Goal: Task Accomplishment & Management: Manage account settings

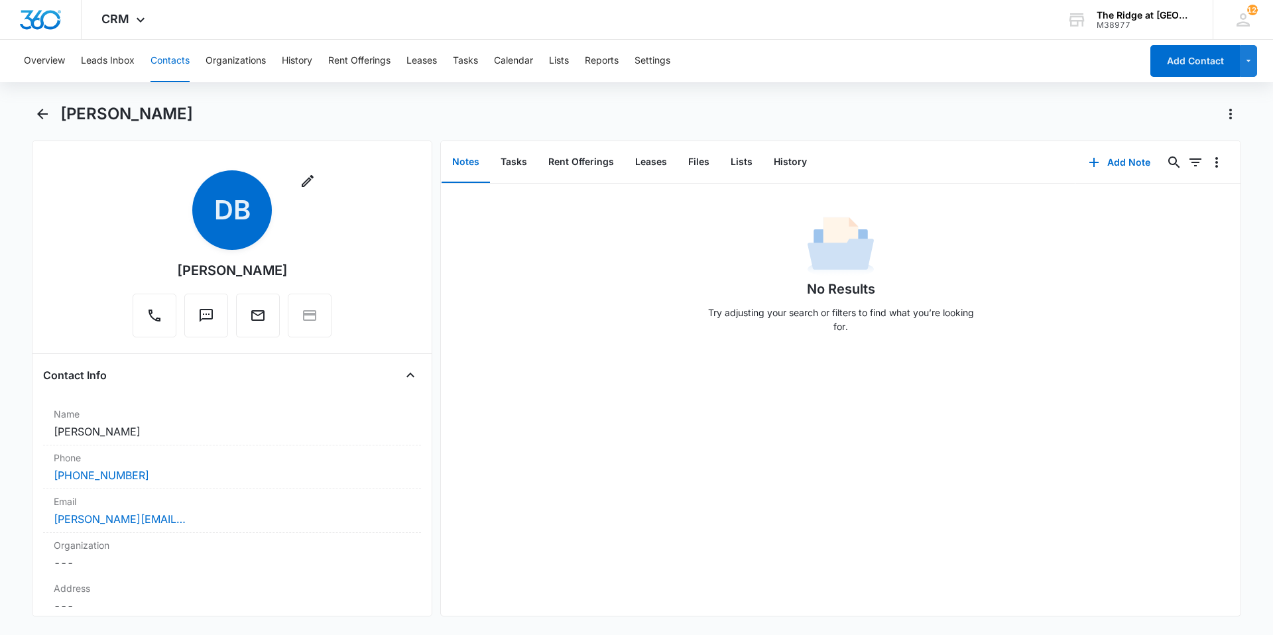
scroll to position [1857, 0]
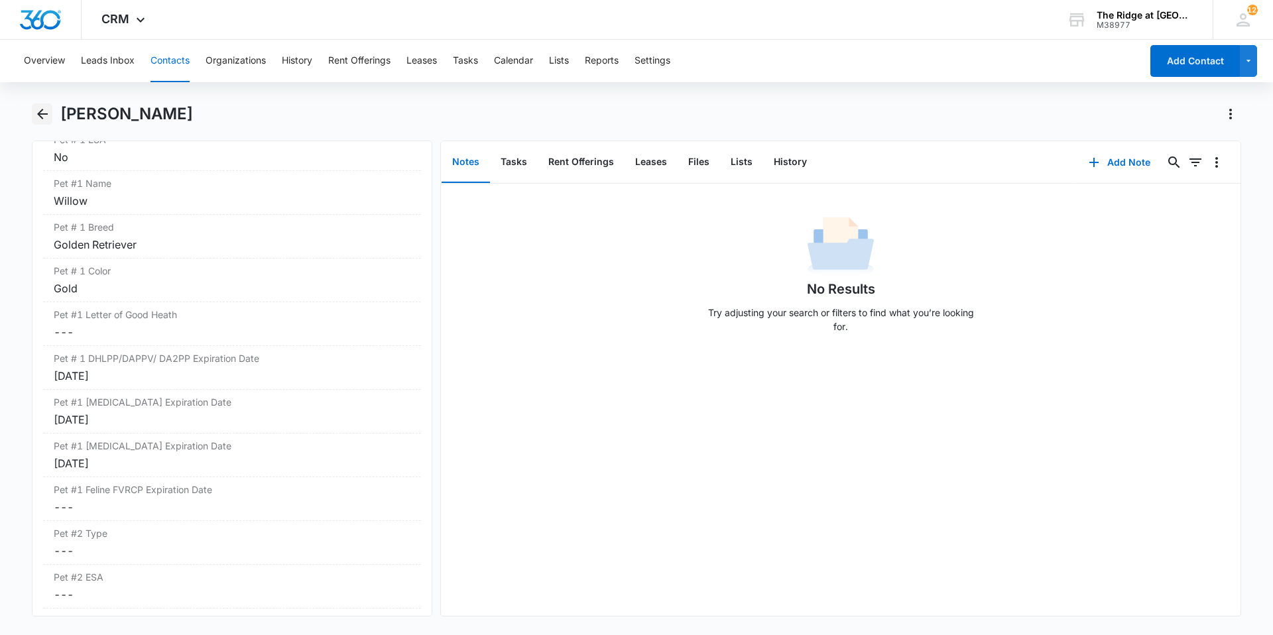
click at [42, 111] on icon "Back" at bounding box center [42, 114] width 16 height 16
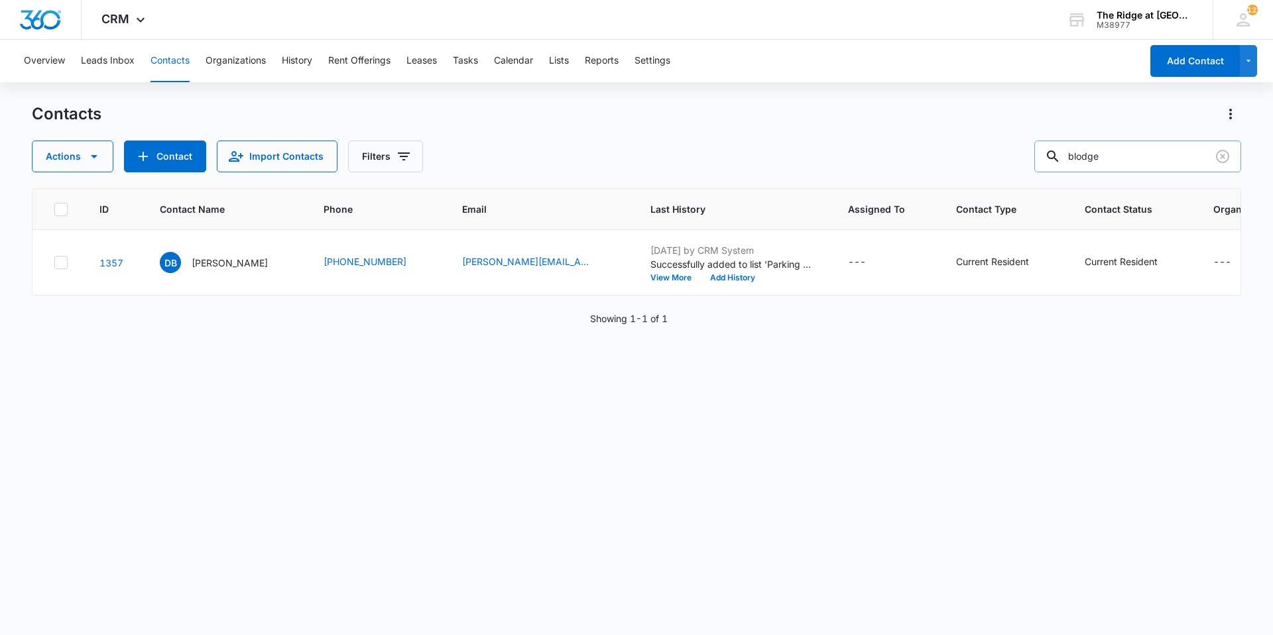
drag, startPoint x: 1111, startPoint y: 162, endPoint x: 1075, endPoint y: 163, distance: 36.5
click at [1075, 163] on div "blodge" at bounding box center [1137, 157] width 207 height 32
type input "[PERSON_NAME]"
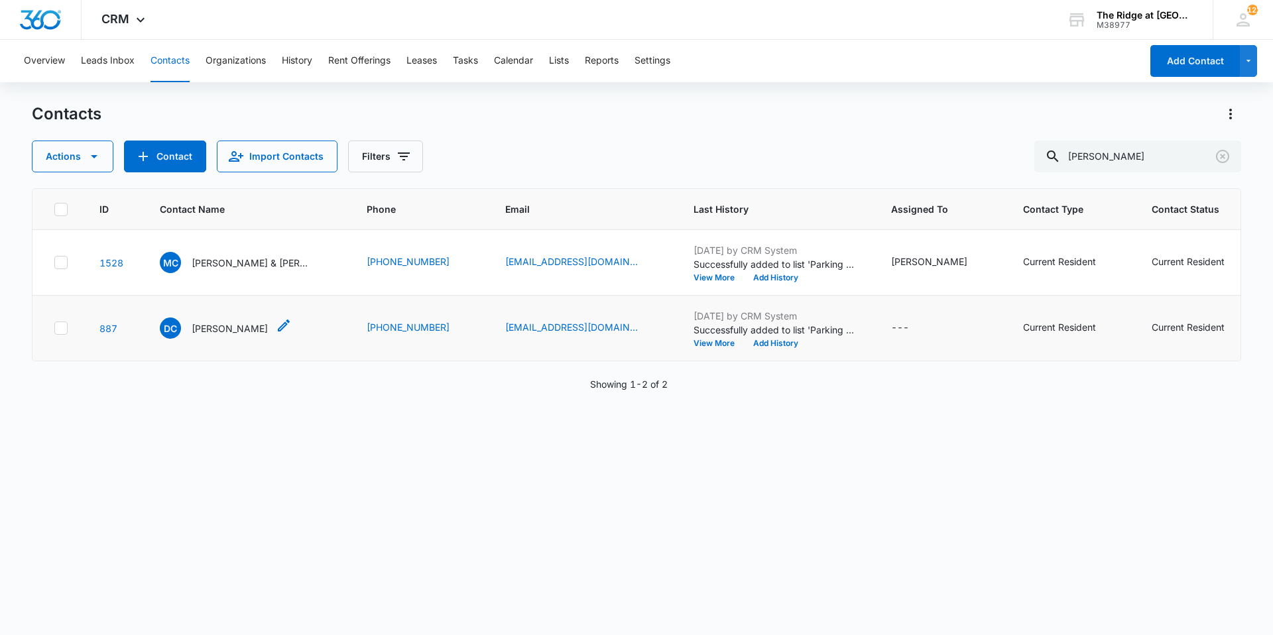
click at [208, 333] on p "[PERSON_NAME]" at bounding box center [230, 329] width 76 height 14
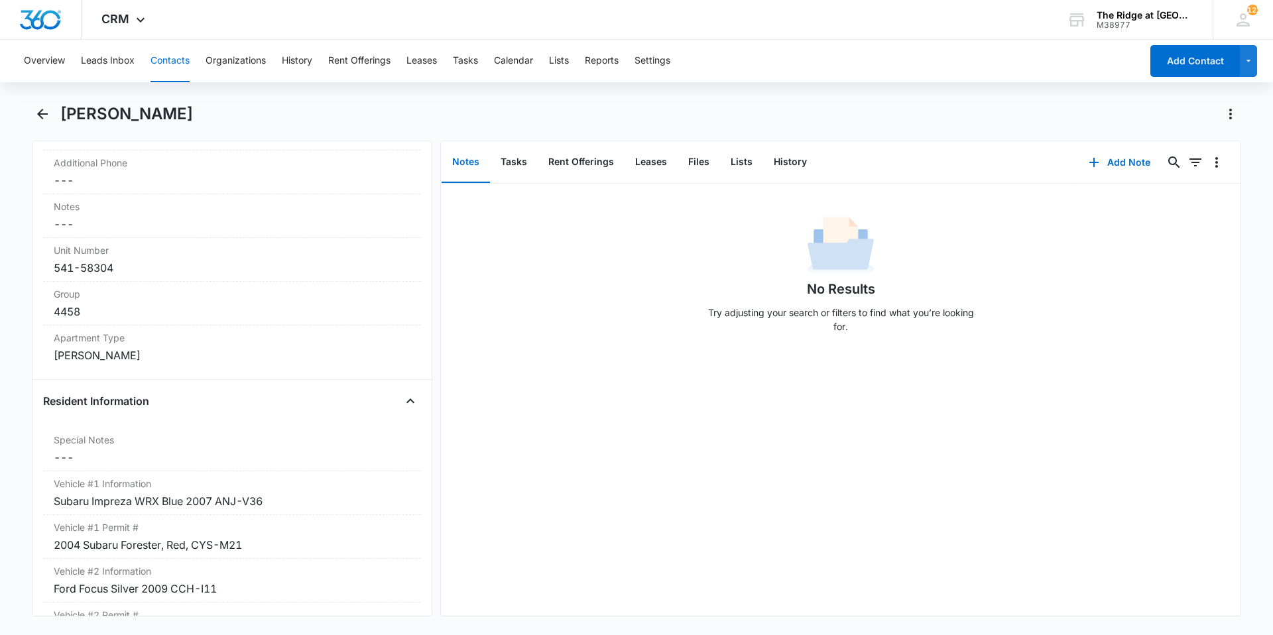
scroll to position [1061, 0]
click at [42, 117] on icon "Back" at bounding box center [42, 114] width 11 height 11
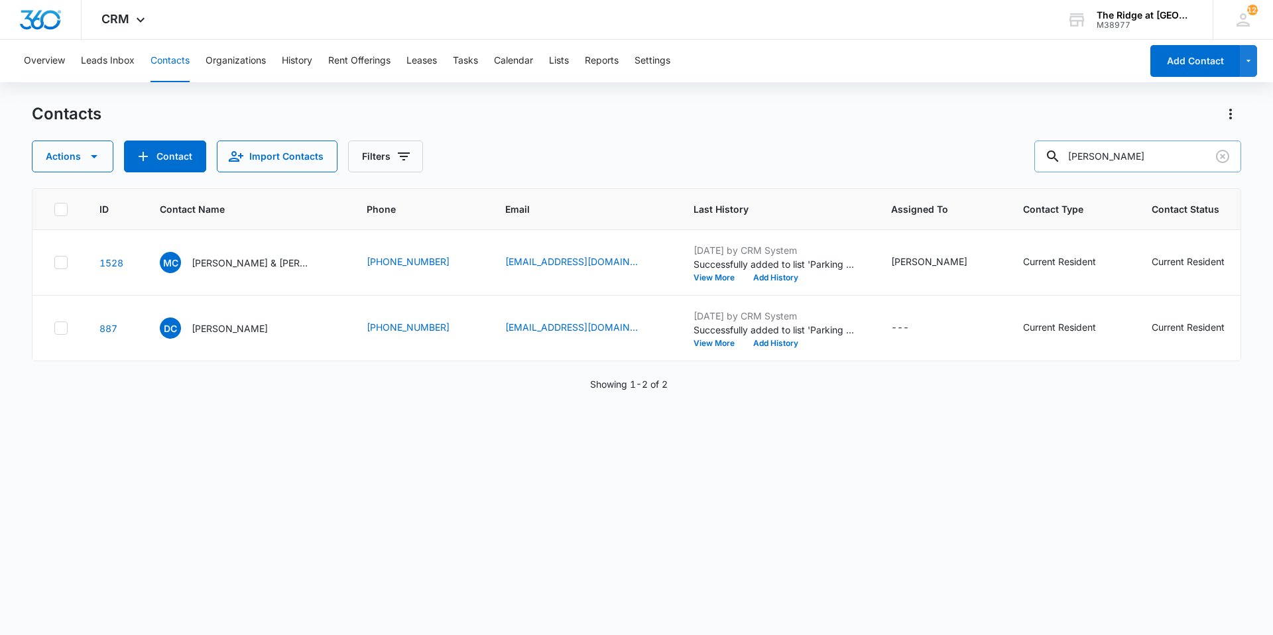
drag, startPoint x: 1119, startPoint y: 156, endPoint x: 1083, endPoint y: 151, distance: 36.2
click at [1083, 151] on input "[PERSON_NAME]" at bounding box center [1137, 157] width 207 height 32
type input "[PERSON_NAME]"
click at [239, 265] on p "[PERSON_NAME] & [PERSON_NAME]" at bounding box center [251, 263] width 119 height 14
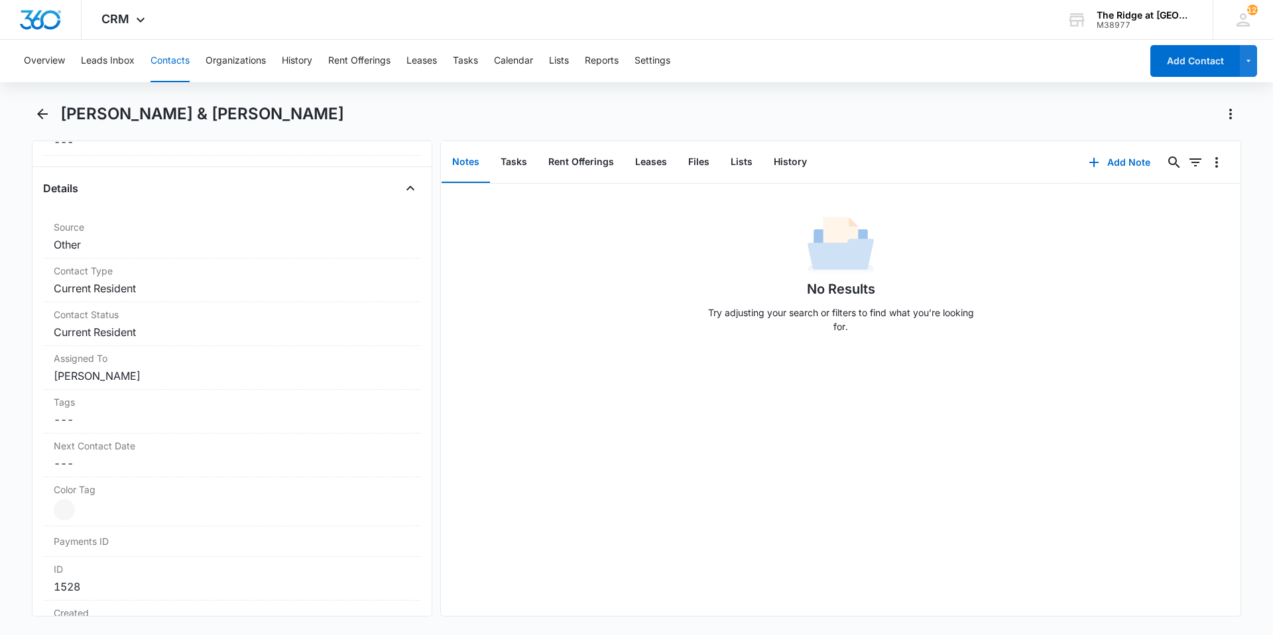
scroll to position [729, 0]
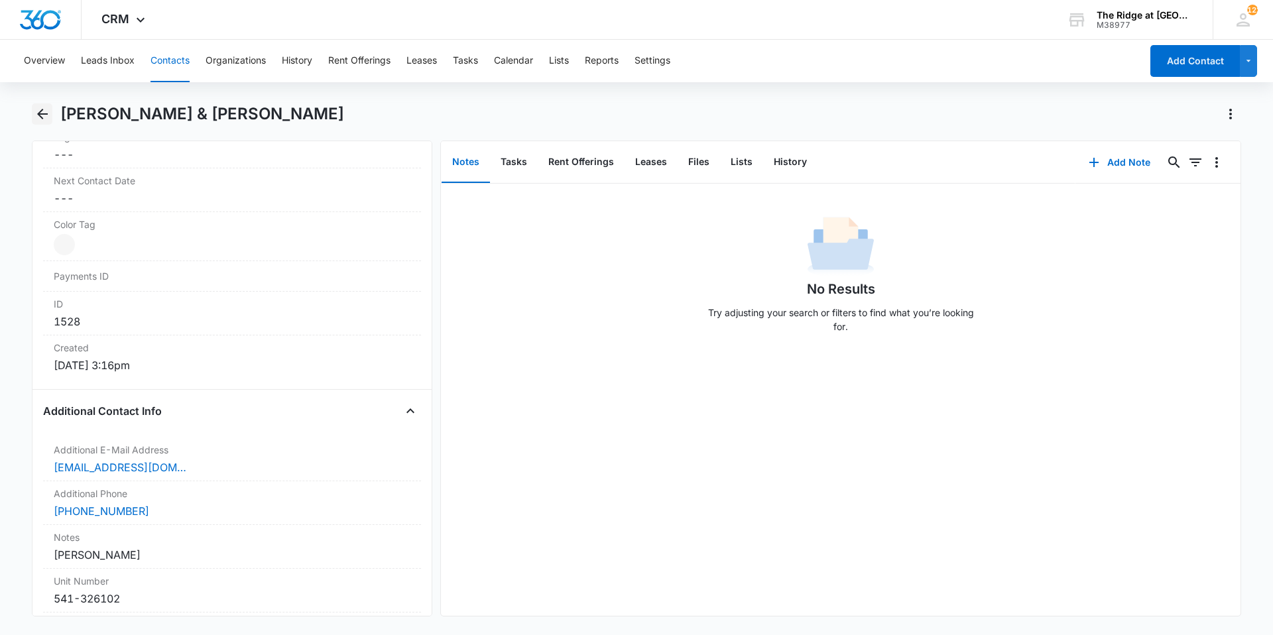
click at [40, 123] on button "Back" at bounding box center [42, 113] width 21 height 21
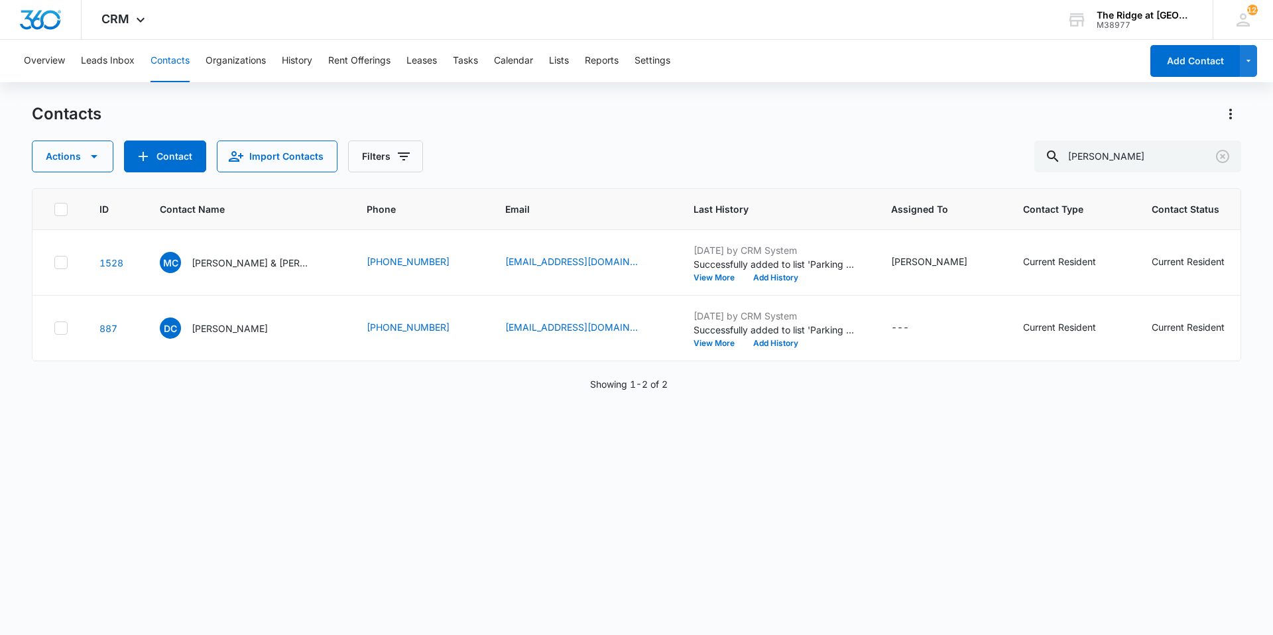
click at [339, 112] on div "Contacts" at bounding box center [636, 113] width 1209 height 21
click at [1105, 155] on input "[PERSON_NAME]" at bounding box center [1137, 157] width 207 height 32
drag, startPoint x: 1128, startPoint y: 161, endPoint x: 1039, endPoint y: 153, distance: 89.2
click at [1039, 153] on div "Actions Contact Import Contacts Filters [PERSON_NAME]" at bounding box center [636, 157] width 1209 height 32
type input "[GEOGRAPHIC_DATA]"
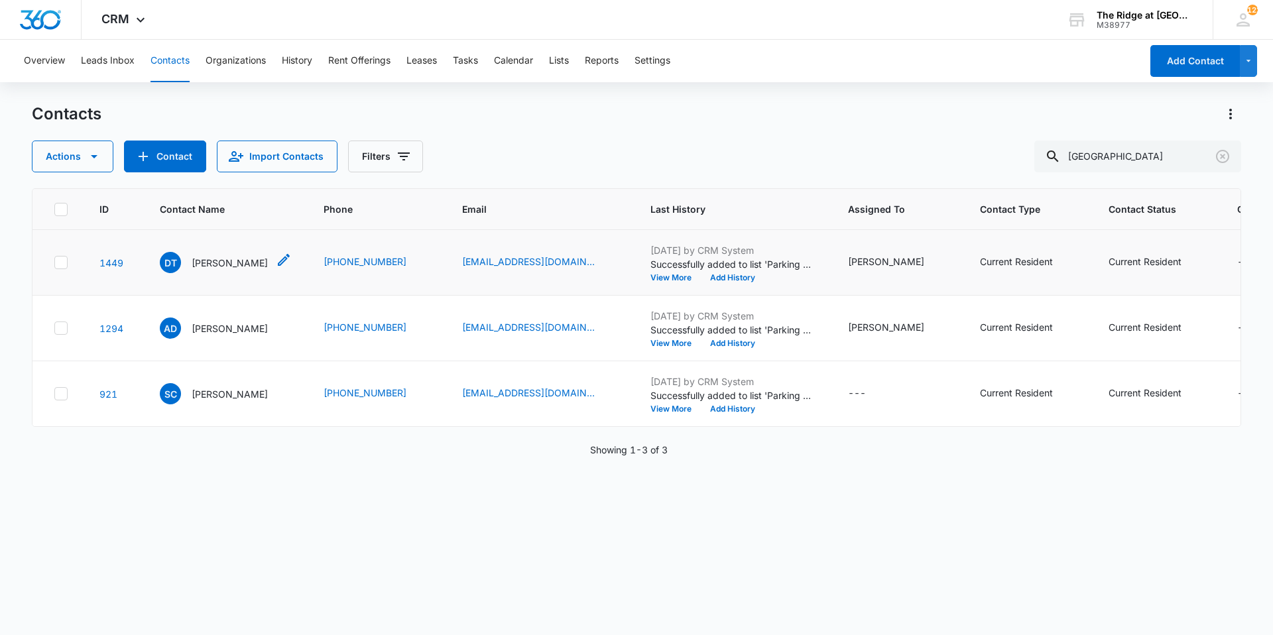
click at [216, 264] on p "[PERSON_NAME]" at bounding box center [230, 263] width 76 height 14
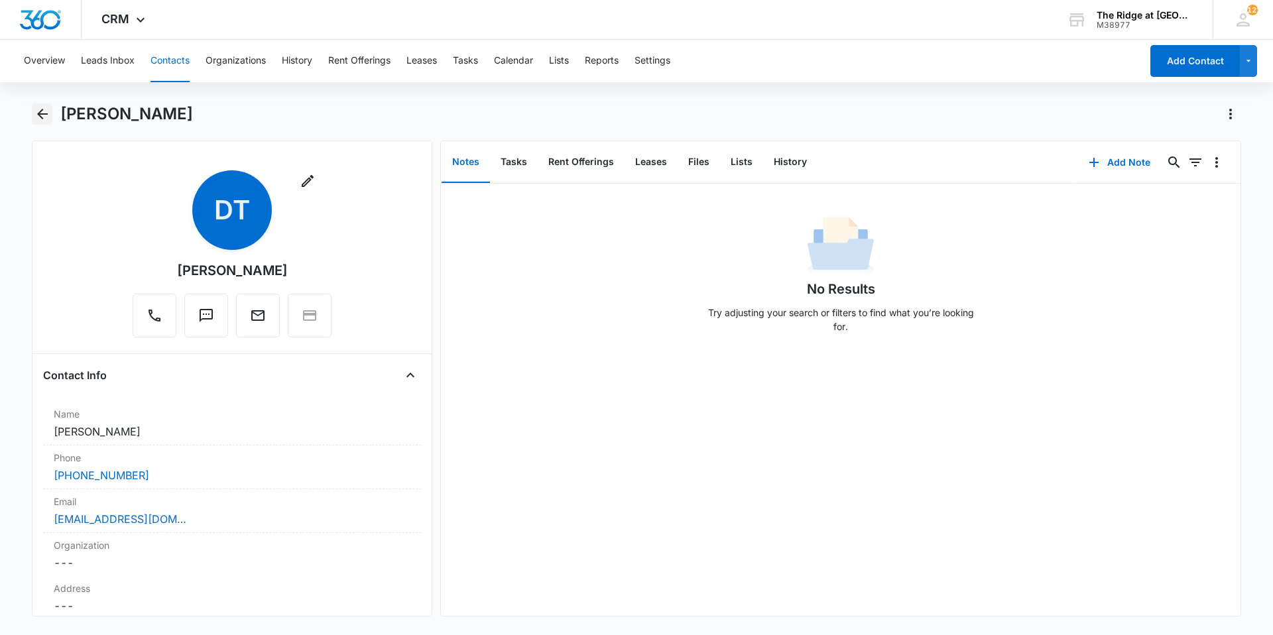
click at [40, 115] on icon "Back" at bounding box center [42, 114] width 11 height 11
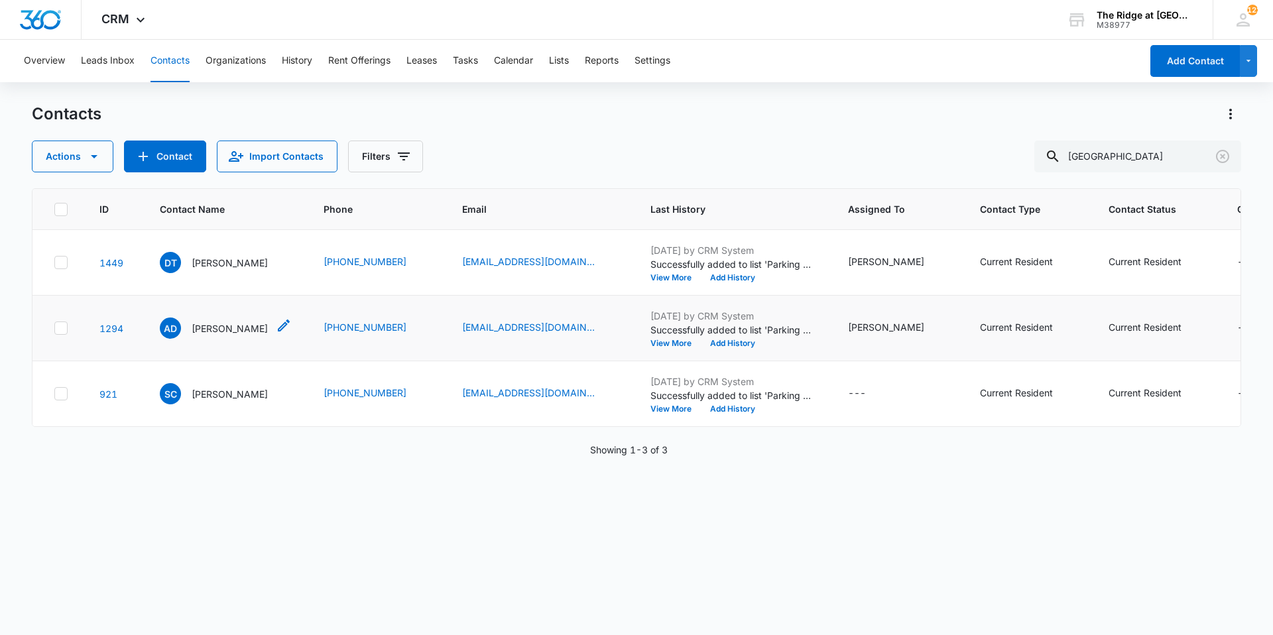
click at [212, 324] on p "[PERSON_NAME]" at bounding box center [230, 329] width 76 height 14
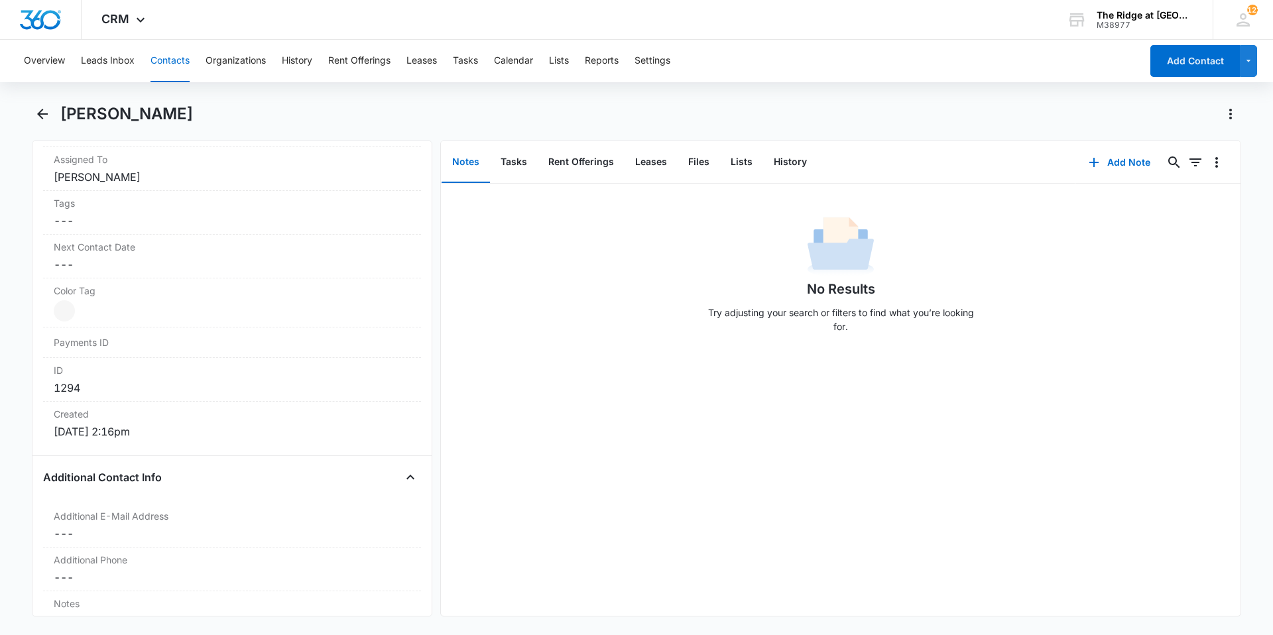
scroll to position [995, 0]
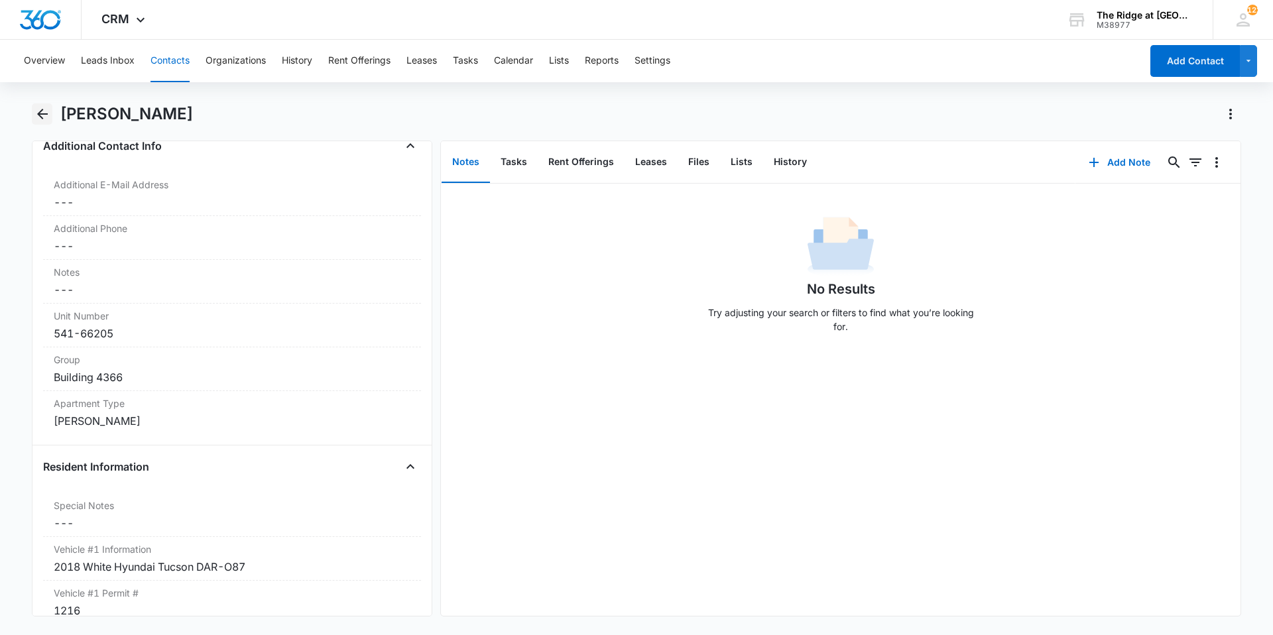
click at [45, 107] on icon "Back" at bounding box center [42, 114] width 16 height 16
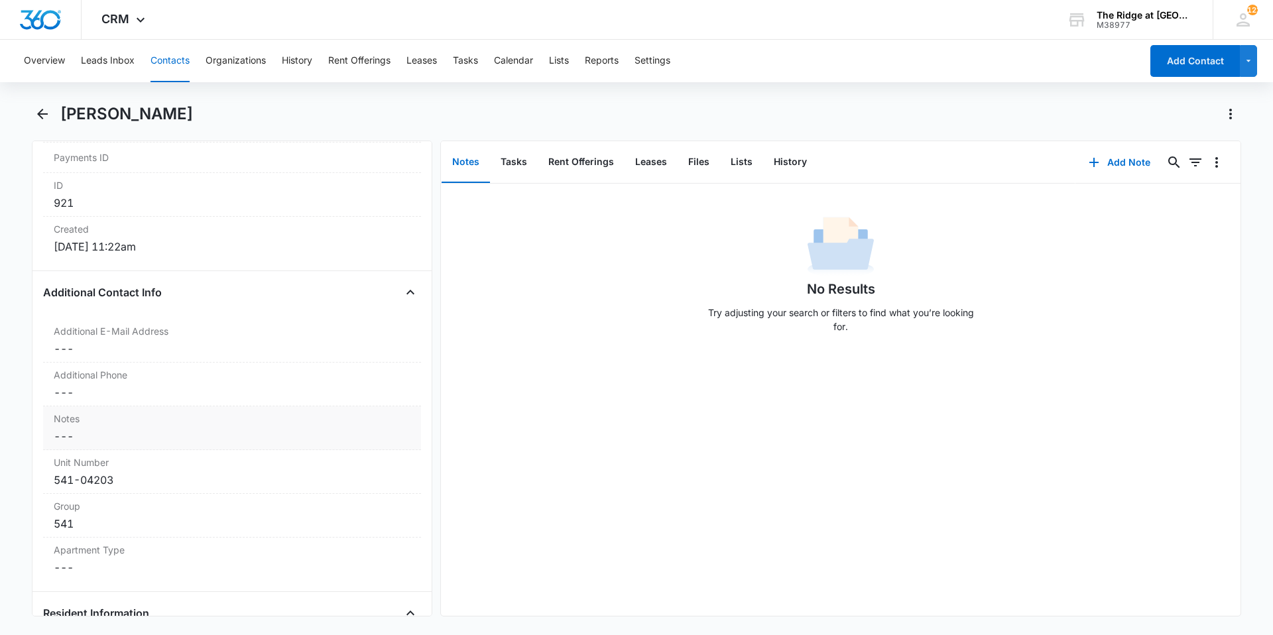
scroll to position [862, 0]
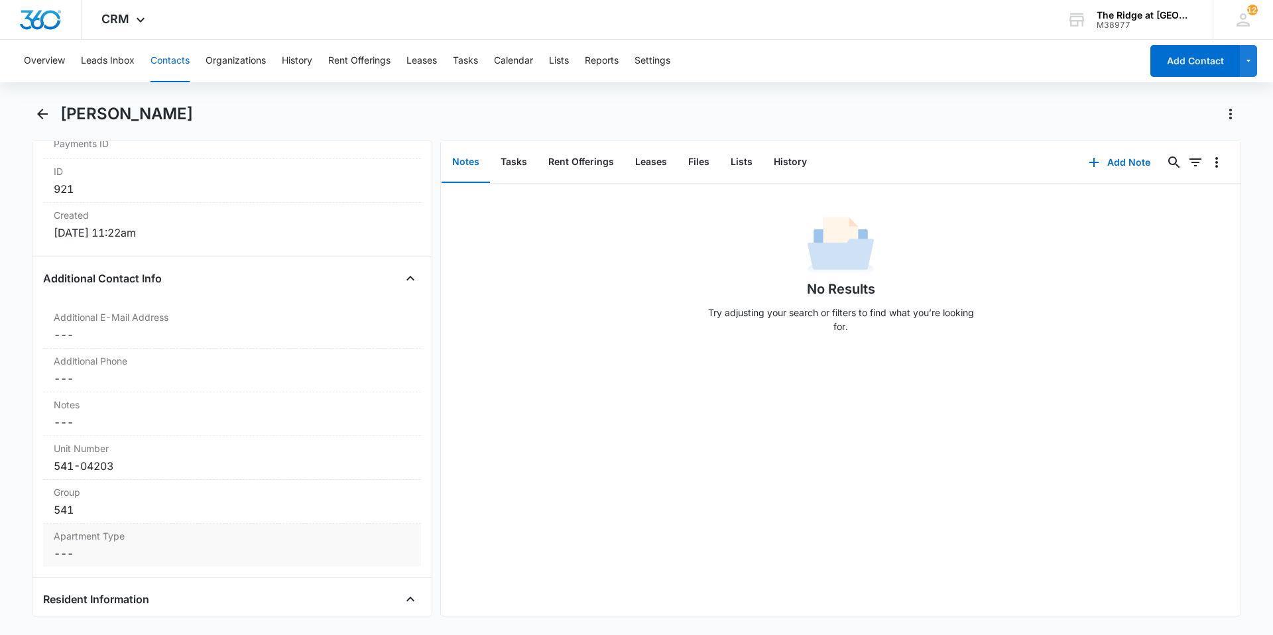
click at [102, 555] on dd "Cancel Save Changes ---" at bounding box center [232, 554] width 357 height 16
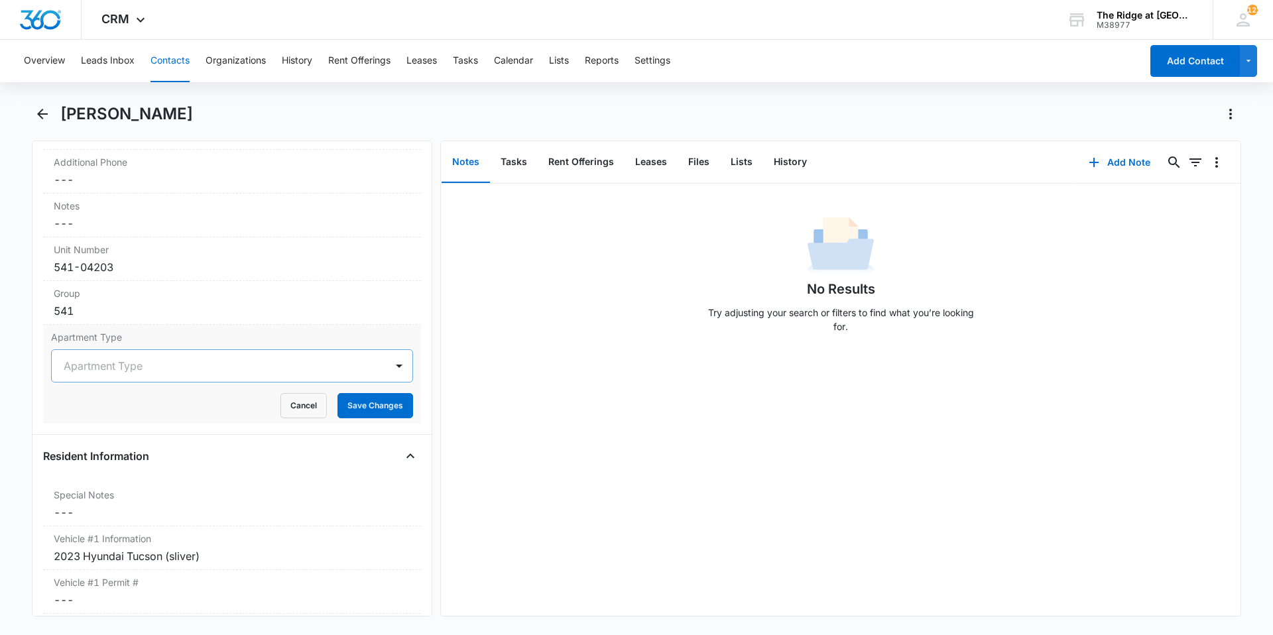
click at [91, 374] on div at bounding box center [216, 366] width 305 height 19
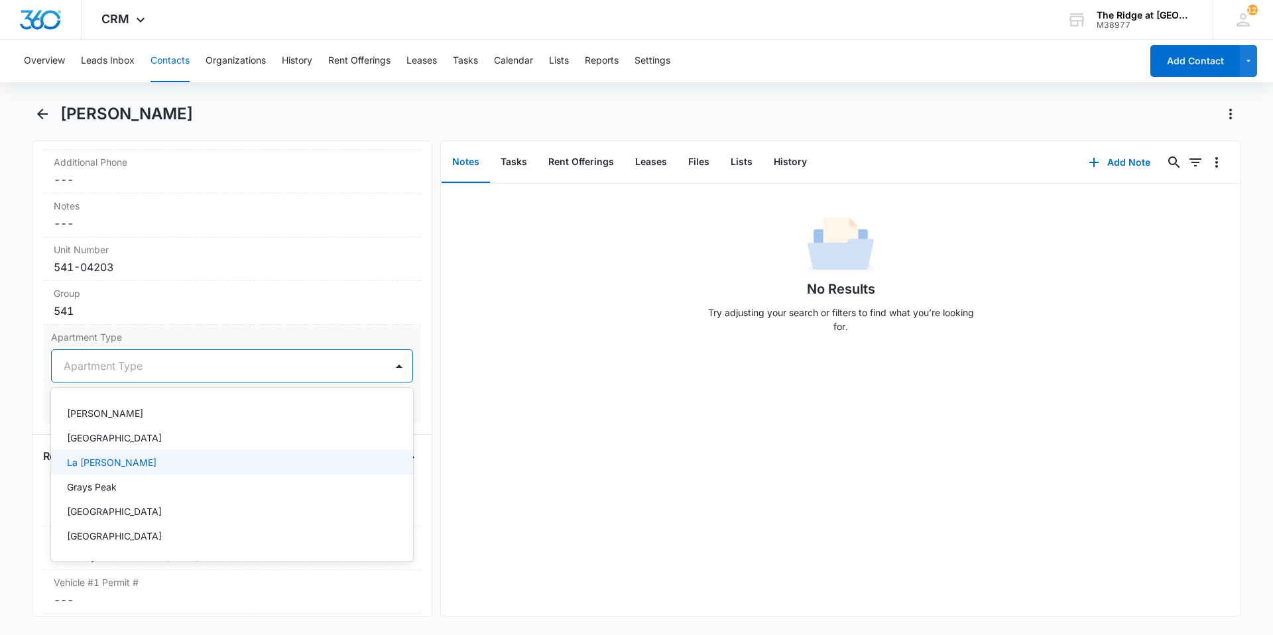
click at [96, 438] on p "[GEOGRAPHIC_DATA]" at bounding box center [114, 438] width 95 height 14
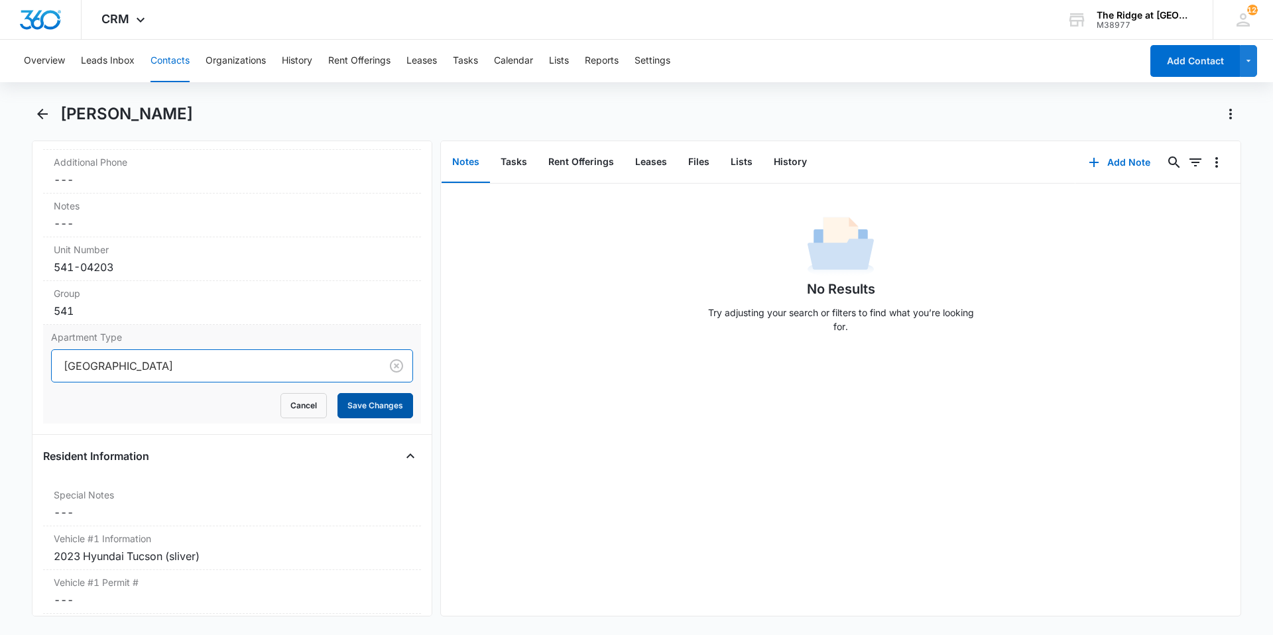
click at [357, 412] on button "Save Changes" at bounding box center [376, 405] width 76 height 25
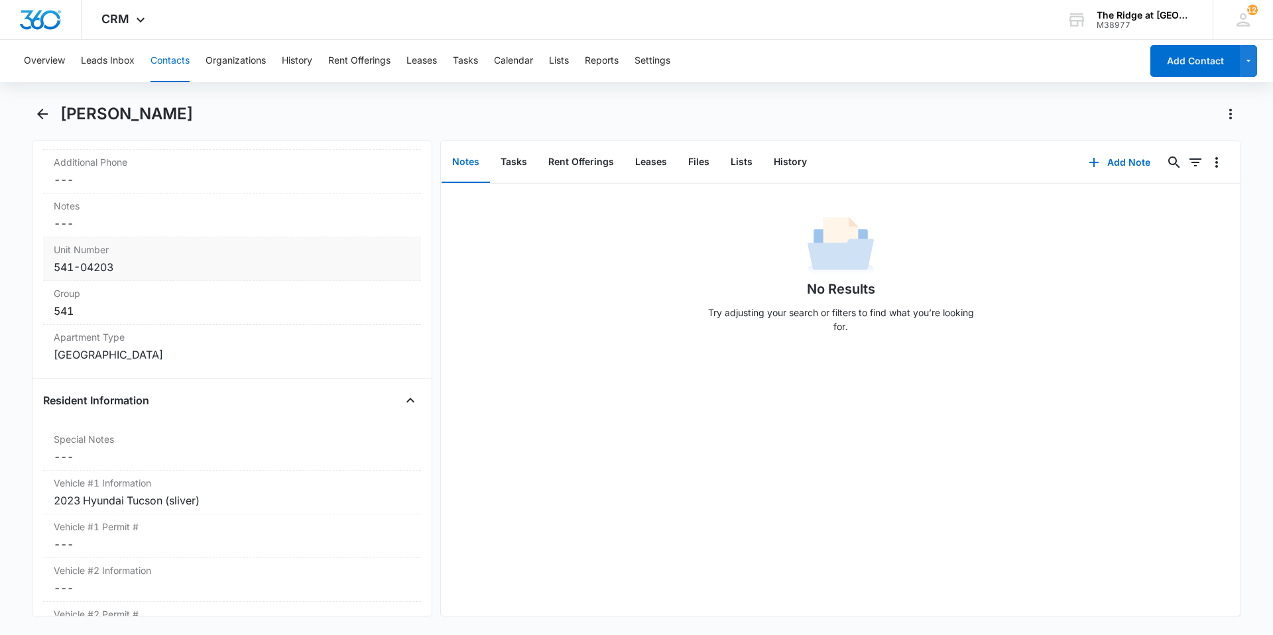
click at [144, 269] on div "541-04203" at bounding box center [232, 267] width 357 height 16
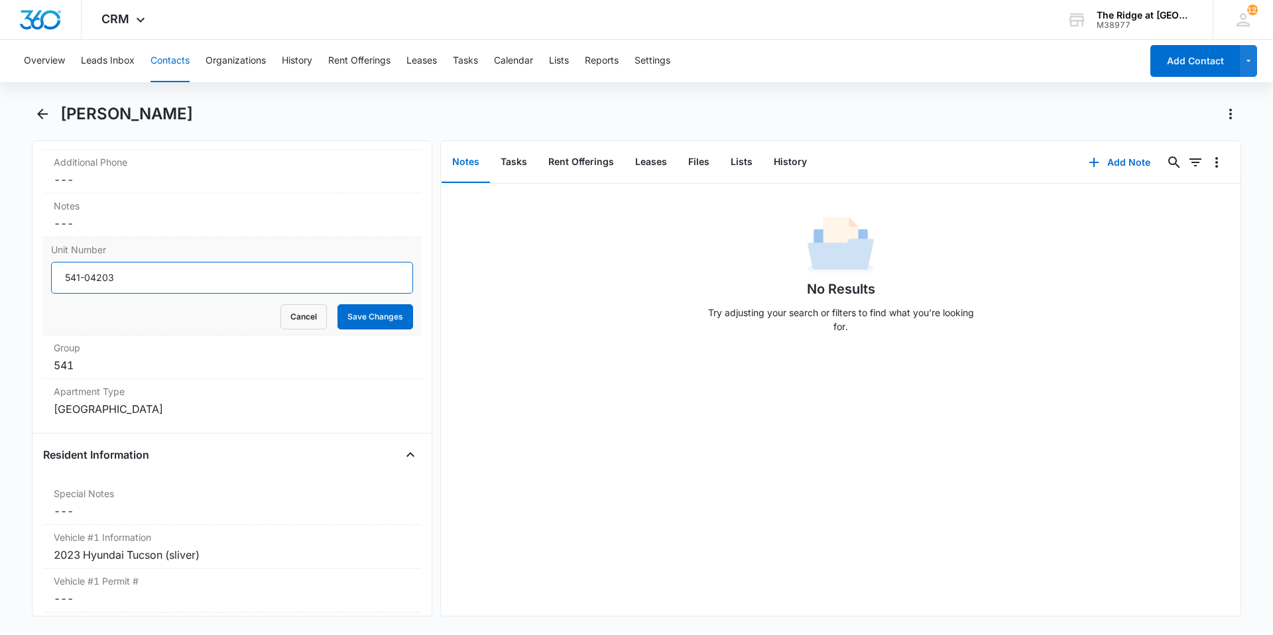
click at [86, 278] on input "541-04203" at bounding box center [232, 278] width 362 height 32
click at [96, 369] on div "541" at bounding box center [232, 365] width 357 height 16
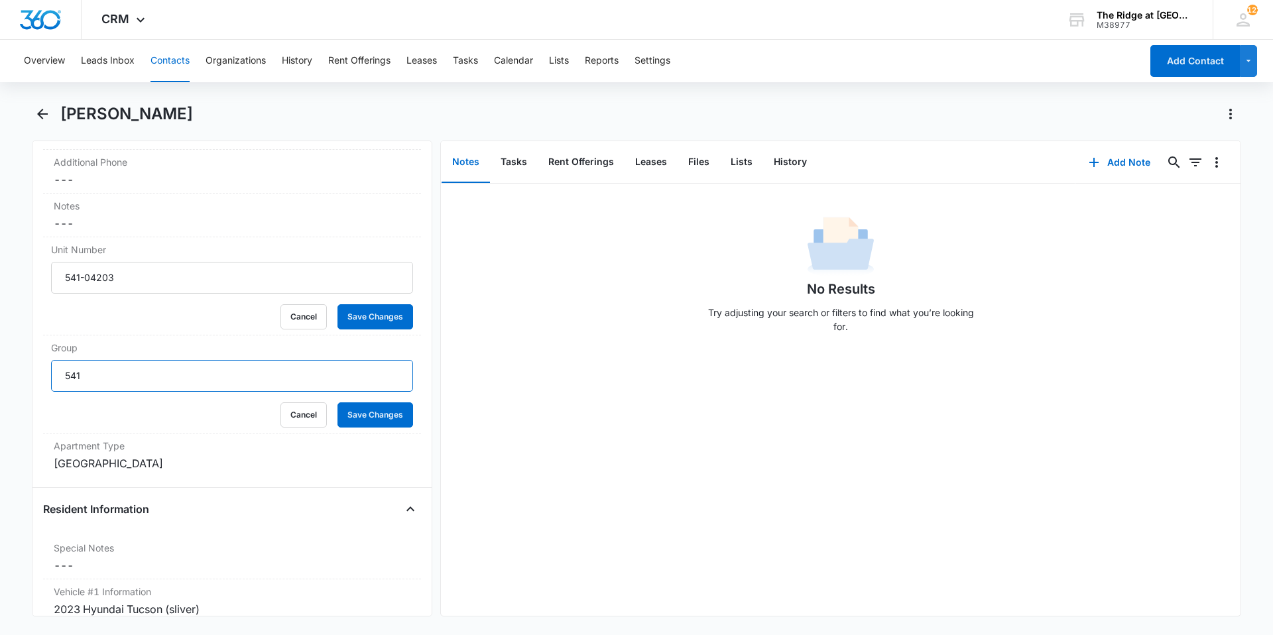
drag, startPoint x: 92, startPoint y: 379, endPoint x: 12, endPoint y: 328, distance: 95.5
click at [50, 375] on div "Group 541 Cancel Save Changes" at bounding box center [232, 385] width 378 height 98
type input "Building 4404"
click at [338, 402] on button "Save Changes" at bounding box center [376, 414] width 76 height 25
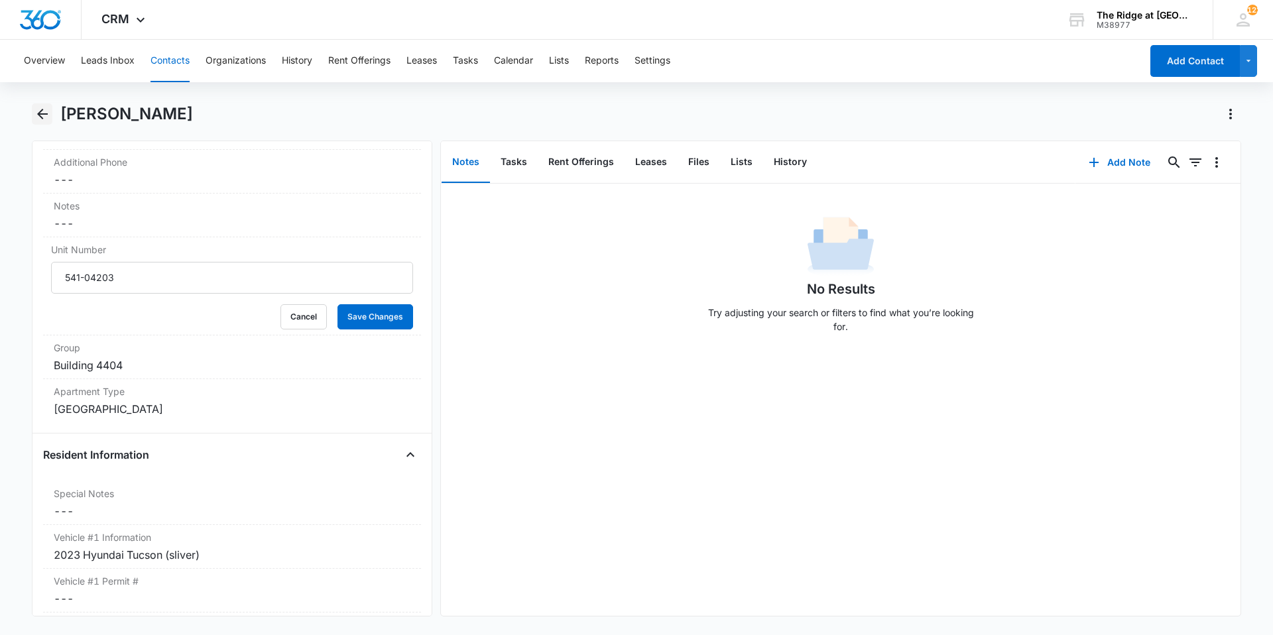
click at [39, 120] on icon "Back" at bounding box center [42, 114] width 16 height 16
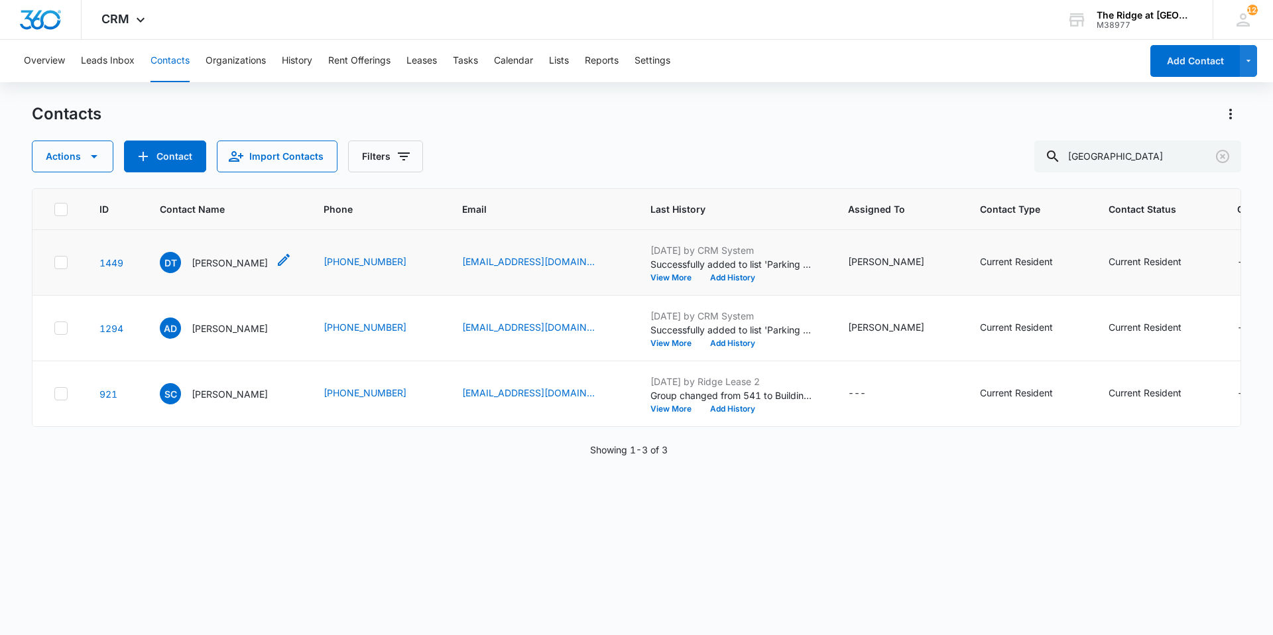
click at [198, 271] on div "DT [PERSON_NAME]" at bounding box center [214, 262] width 108 height 21
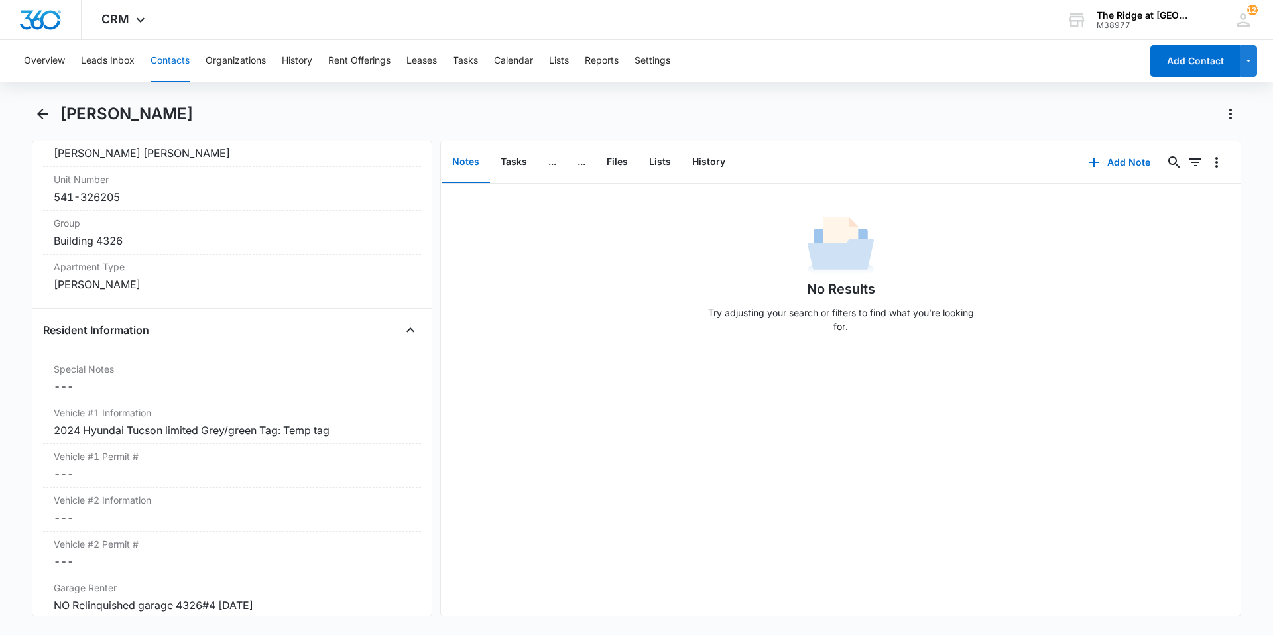
scroll to position [1127, 0]
